Goal: Task Accomplishment & Management: Use online tool/utility

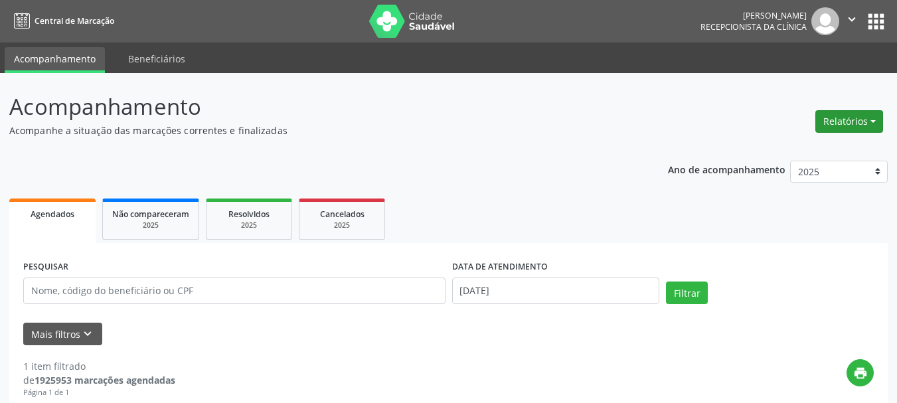
click at [849, 123] on button "Relatórios" at bounding box center [850, 121] width 68 height 23
click at [794, 151] on link "Agendamentos" at bounding box center [812, 150] width 143 height 19
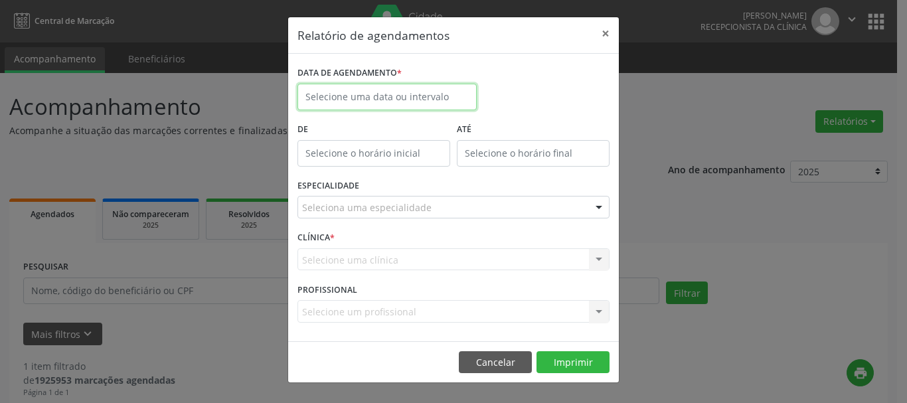
click at [355, 93] on input "text" at bounding box center [387, 97] width 179 height 27
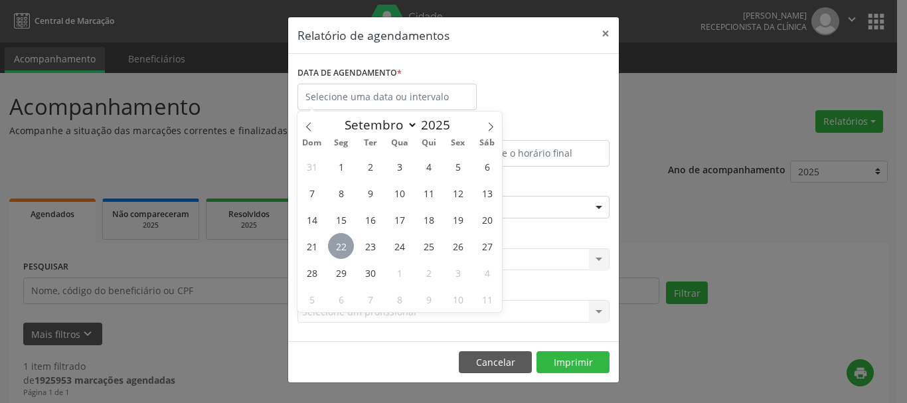
click at [343, 252] on span "22" at bounding box center [341, 246] width 26 height 26
type input "[DATE]"
click at [343, 252] on span "22" at bounding box center [341, 246] width 26 height 26
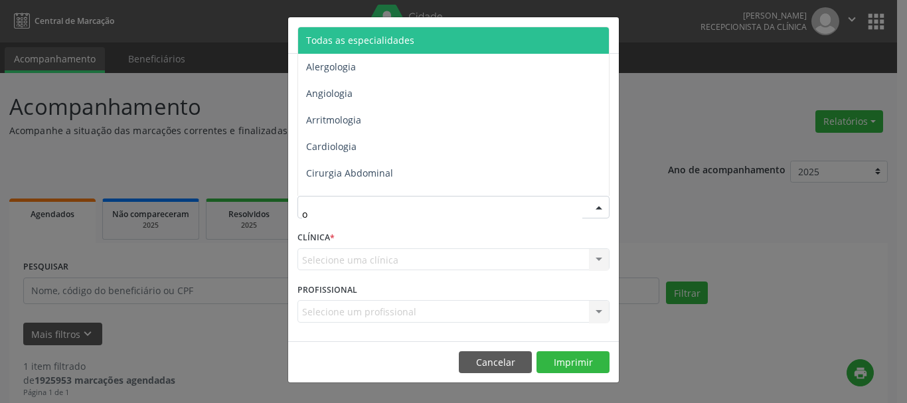
type input "of"
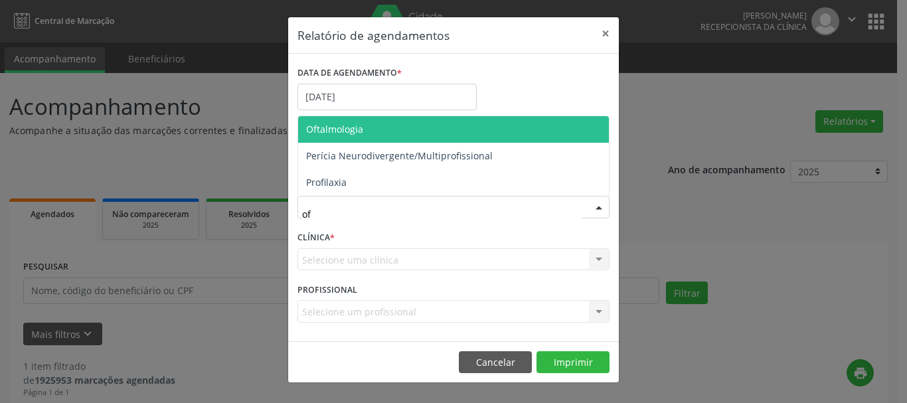
click at [330, 124] on span "Oftalmologia" at bounding box center [334, 129] width 57 height 13
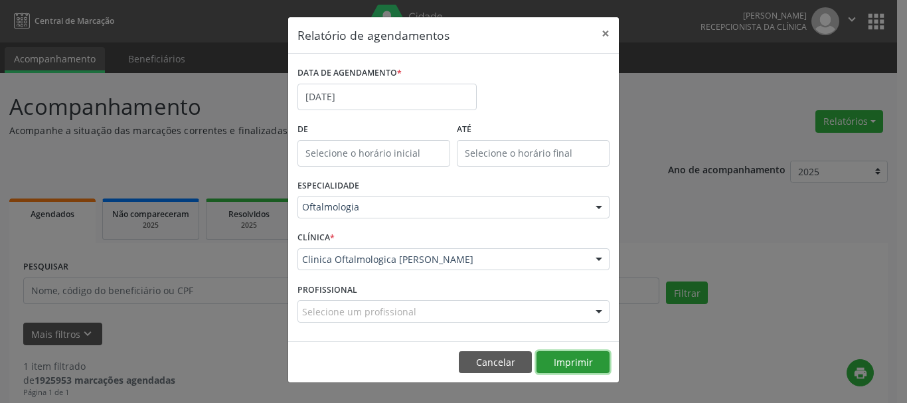
click at [574, 359] on button "Imprimir" at bounding box center [573, 362] width 73 height 23
